Goal: Information Seeking & Learning: Compare options

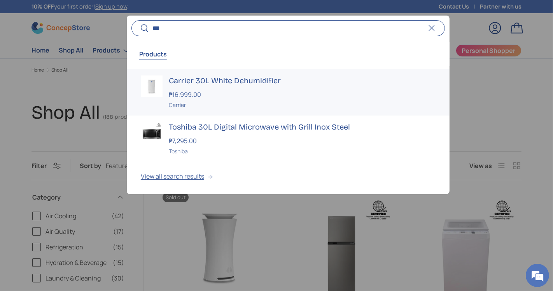
type input "***"
click at [210, 94] on div "₱16,999.00" at bounding box center [302, 94] width 267 height 9
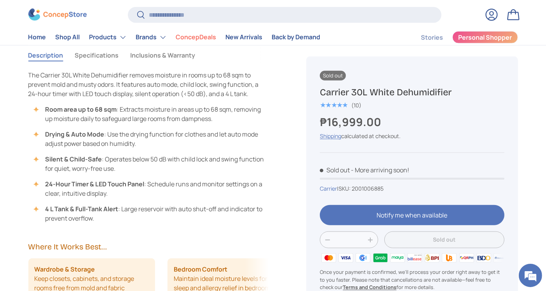
scroll to position [707, 0]
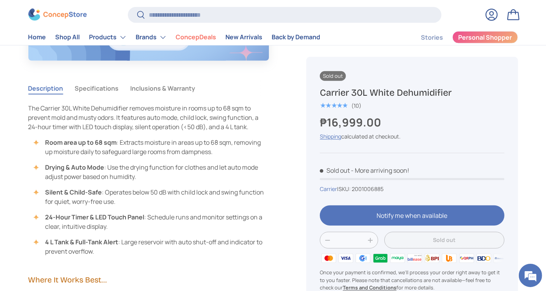
click at [101, 87] on button "Specifications" at bounding box center [97, 88] width 44 height 18
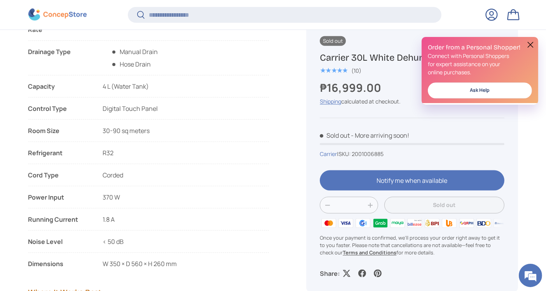
scroll to position [957, 0]
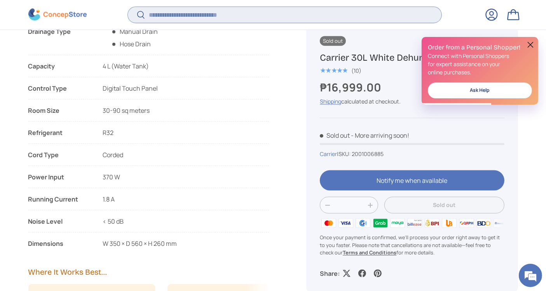
click at [226, 14] on input "Search" at bounding box center [284, 15] width 313 height 16
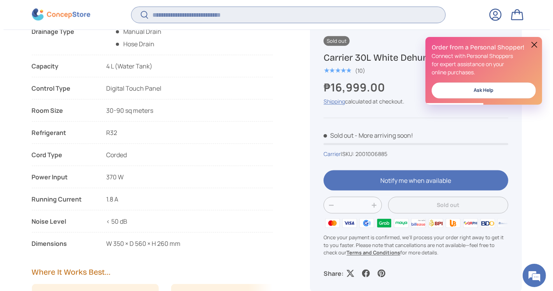
scroll to position [0, 0]
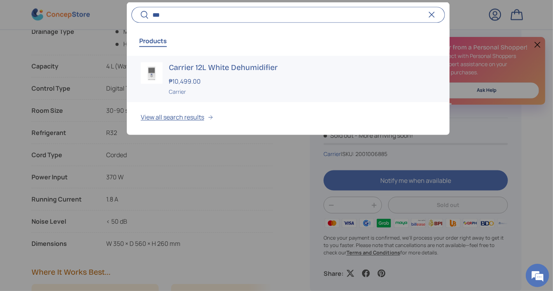
type input "***"
click at [229, 77] on div "₱10,499.00" at bounding box center [302, 81] width 267 height 9
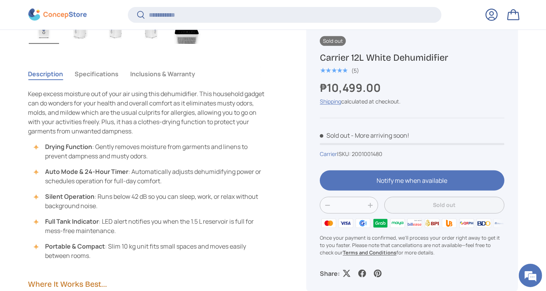
scroll to position [583, 0]
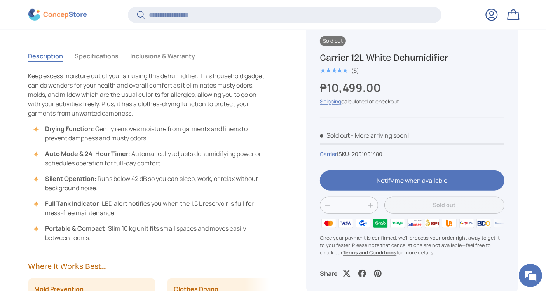
click at [86, 55] on button "Specifications" at bounding box center [97, 56] width 44 height 18
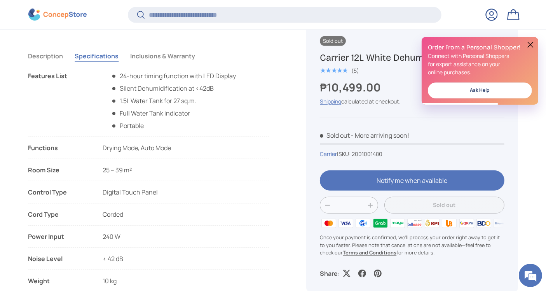
scroll to position [0, 0]
